Goal: Find specific page/section: Find specific page/section

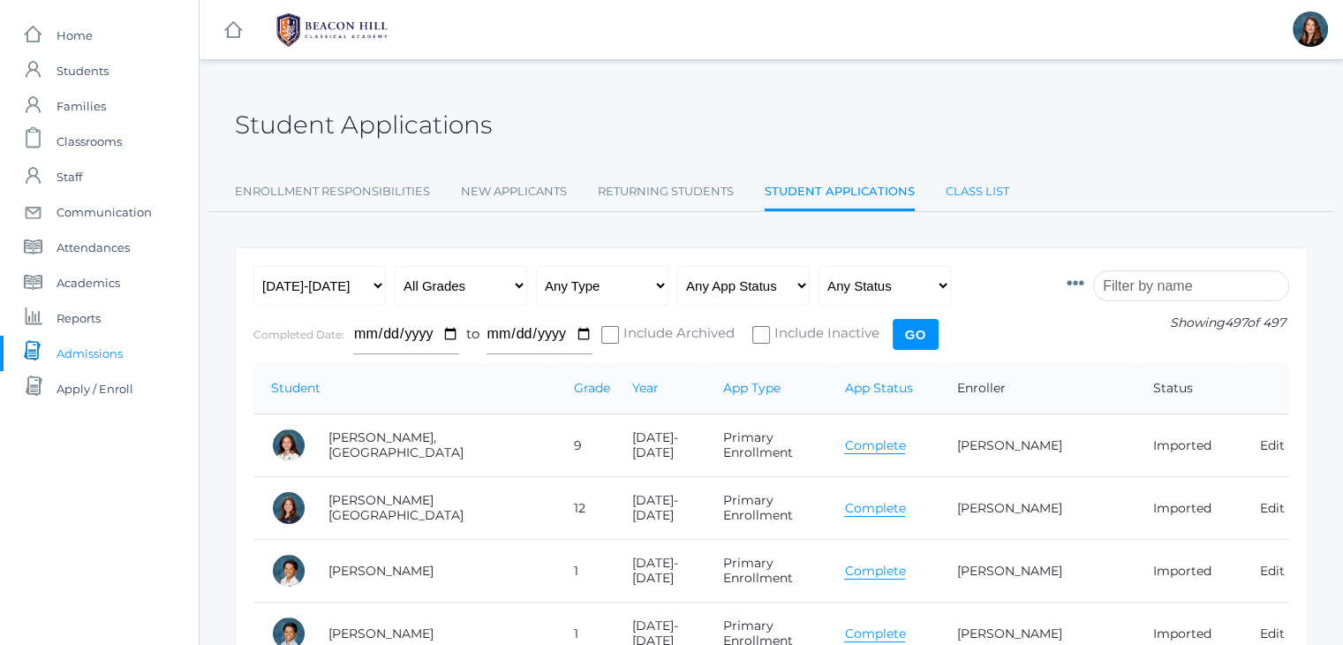
click at [963, 192] on link "Class List" at bounding box center [978, 191] width 64 height 35
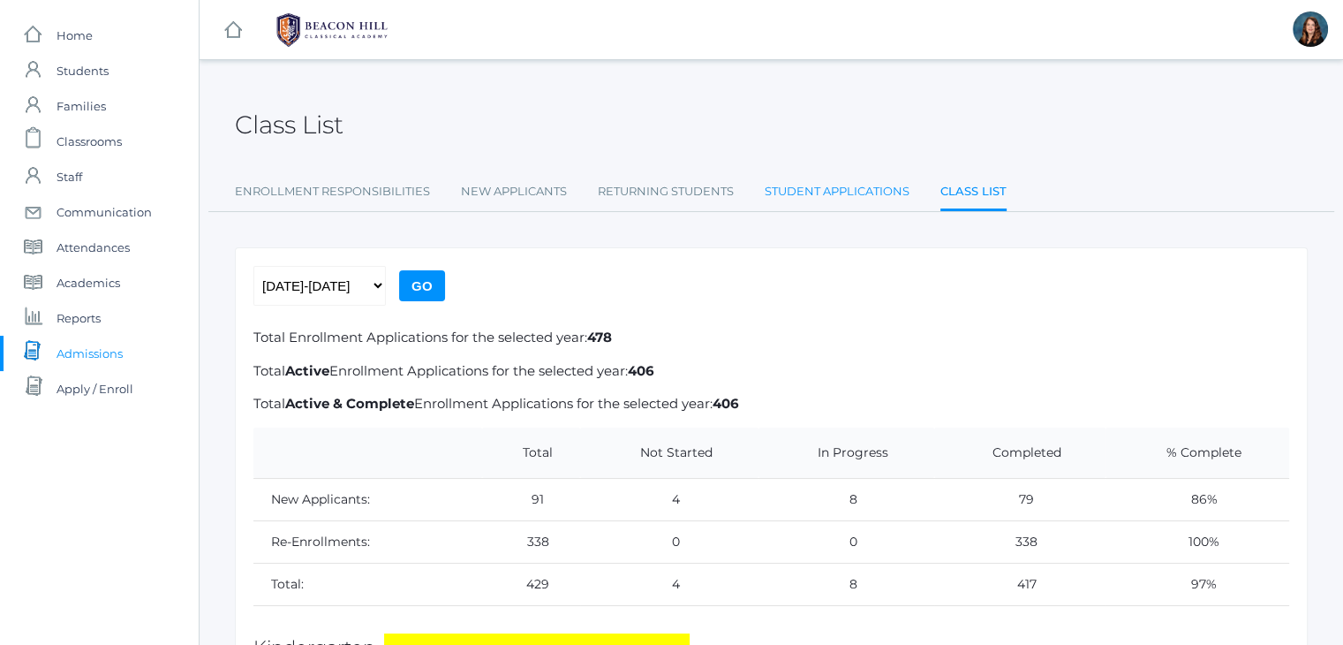
click at [830, 184] on link "Student Applications" at bounding box center [837, 191] width 145 height 35
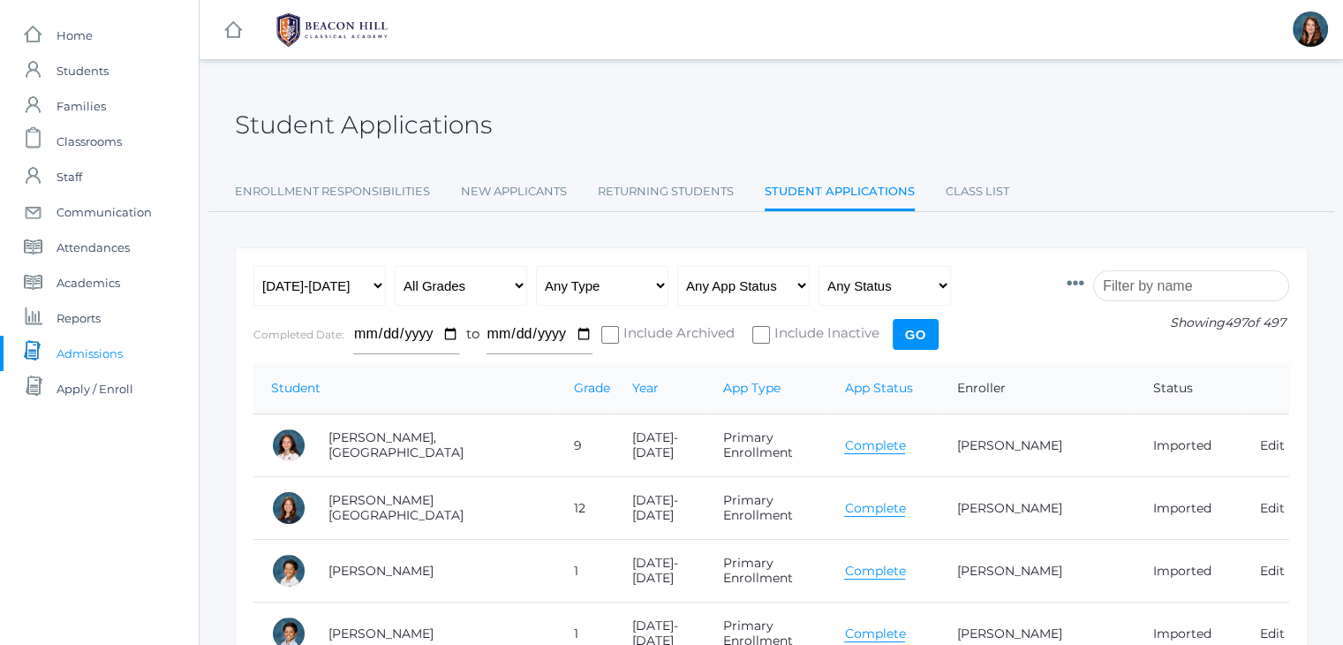
click at [1155, 285] on input "search" at bounding box center [1191, 285] width 196 height 31
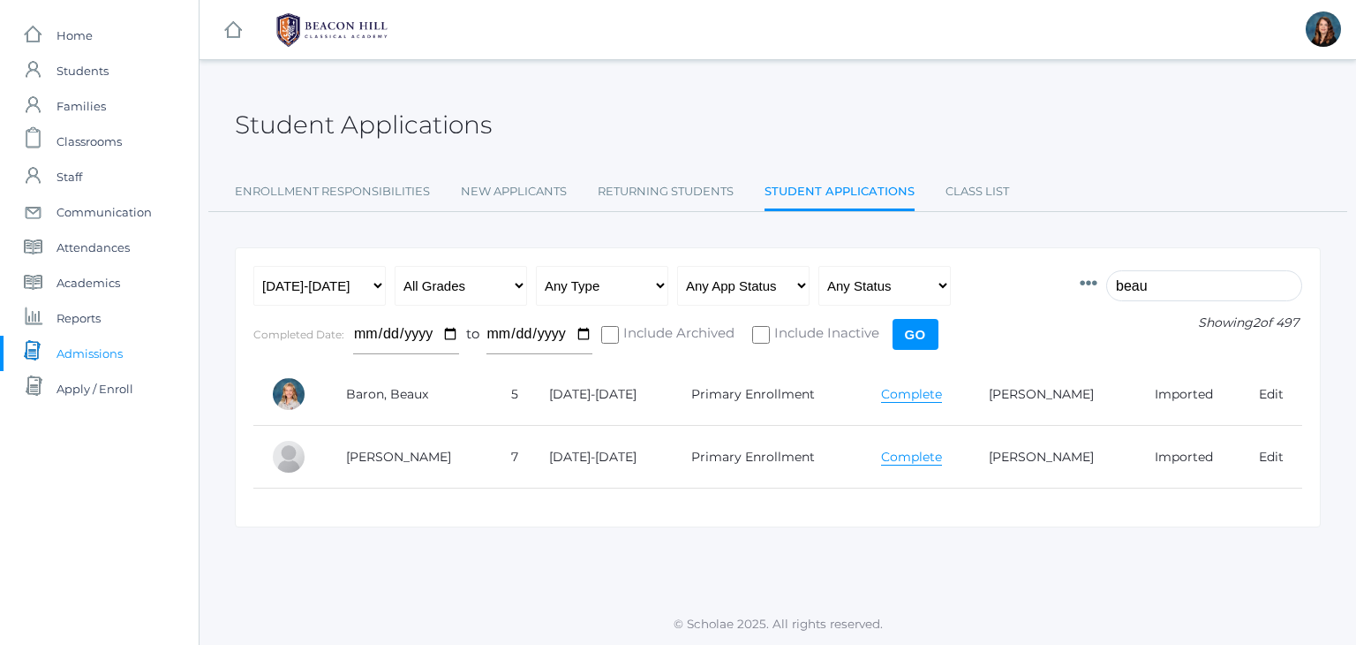
type input "beau"
click at [883, 452] on link "Complete" at bounding box center [911, 457] width 61 height 17
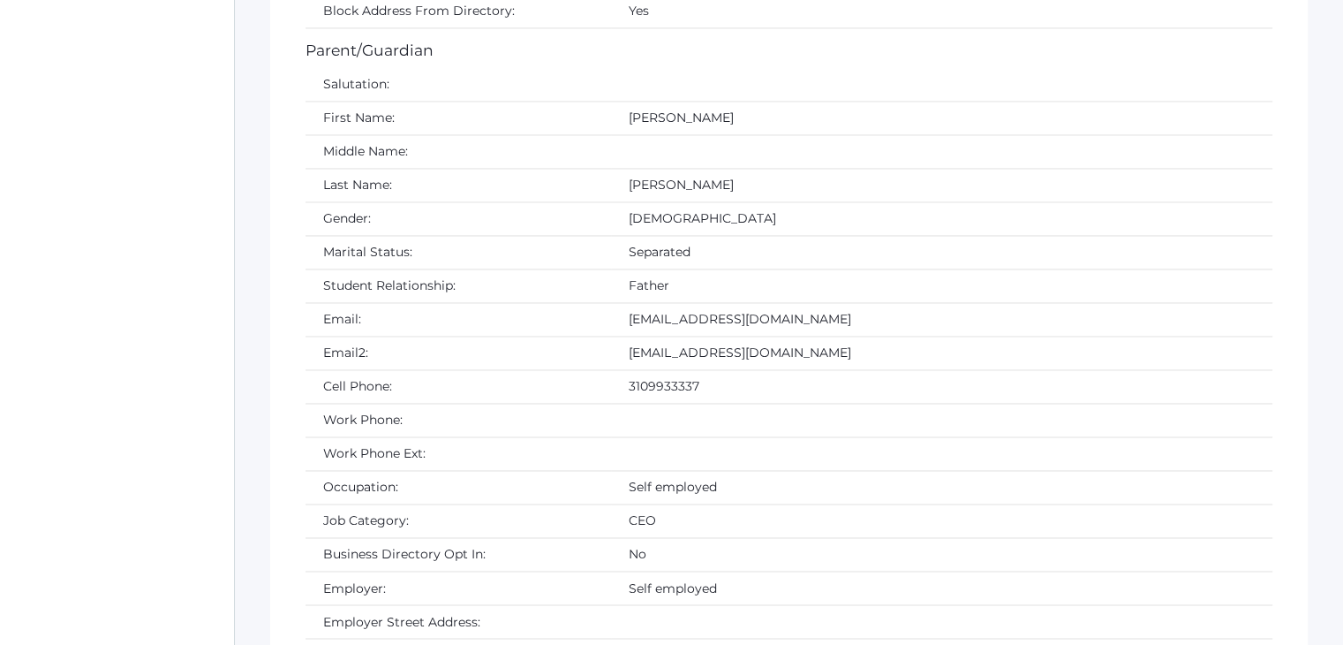
scroll to position [2782, 0]
